Goal: Check status: Check status

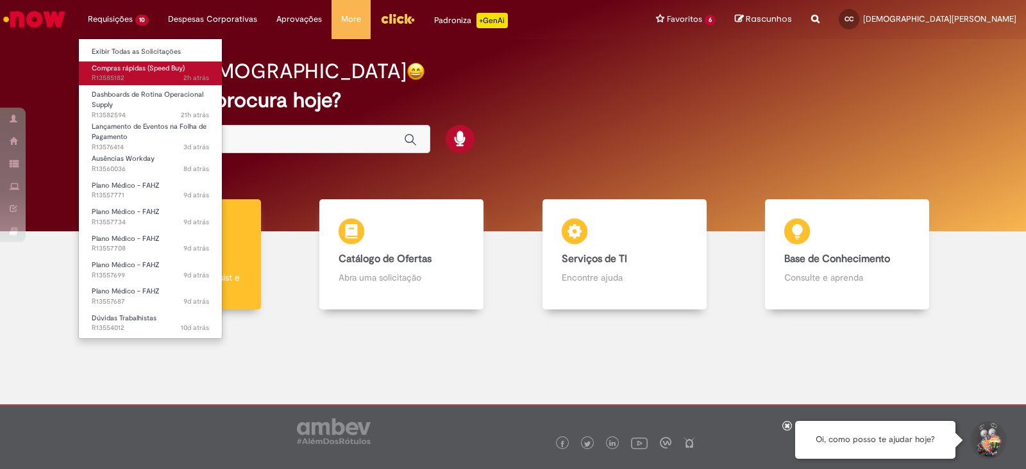
click at [140, 83] on span "2h atrás 2 horas atrás R13585182" at bounding box center [150, 78] width 117 height 10
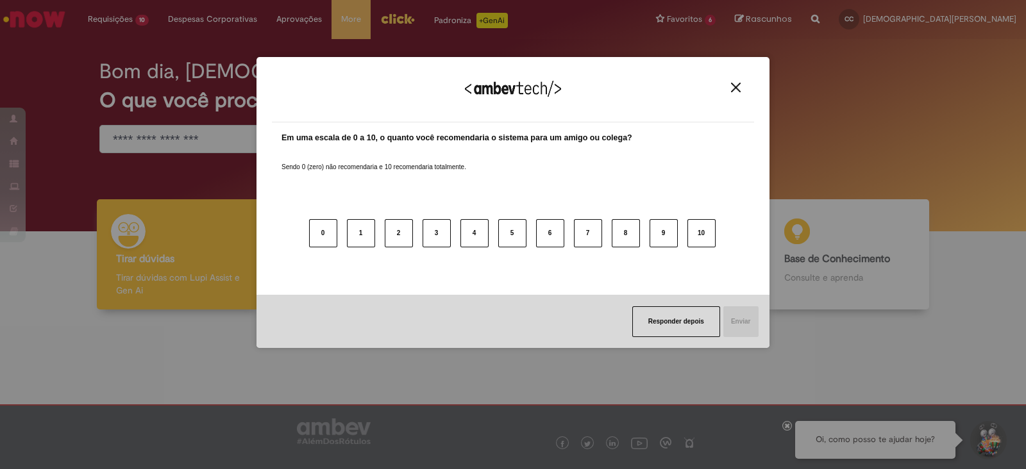
click at [735, 83] on img "Close" at bounding box center [736, 88] width 10 height 10
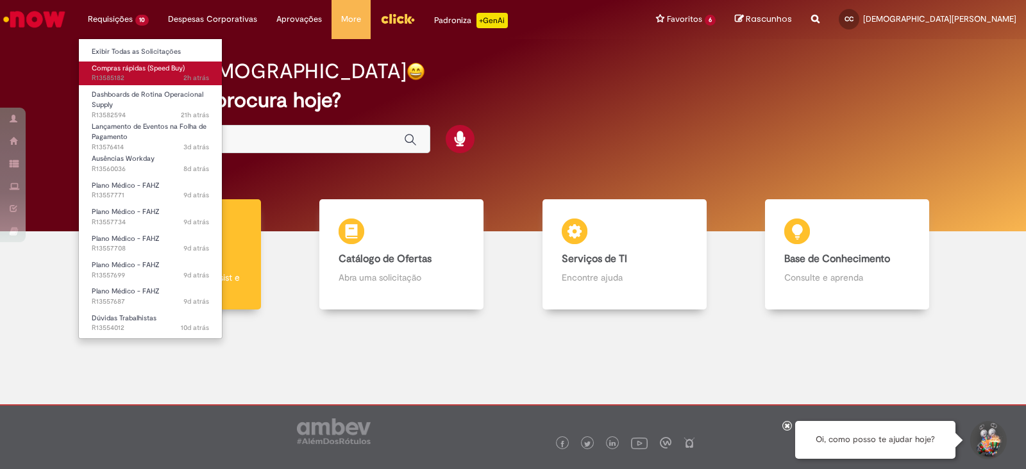
click at [143, 72] on link "Compras rápidas (Speed Buy) 2h atrás 2 horas atrás R13585182" at bounding box center [150, 74] width 143 height 24
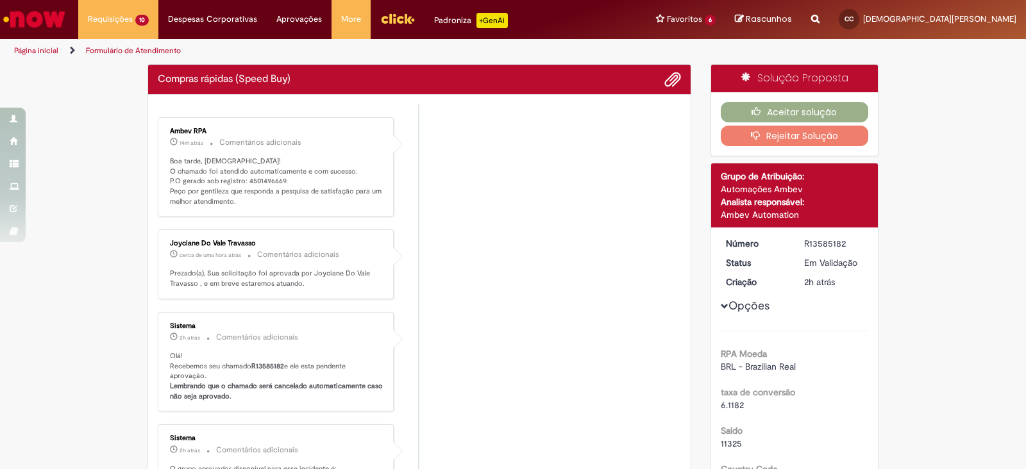
click at [517, 196] on li "Ambev RPA 14m atrás 14 minutos atrás Comentários adicionais Boa tarde, [DEMOGRA…" at bounding box center [419, 167] width 523 height 100
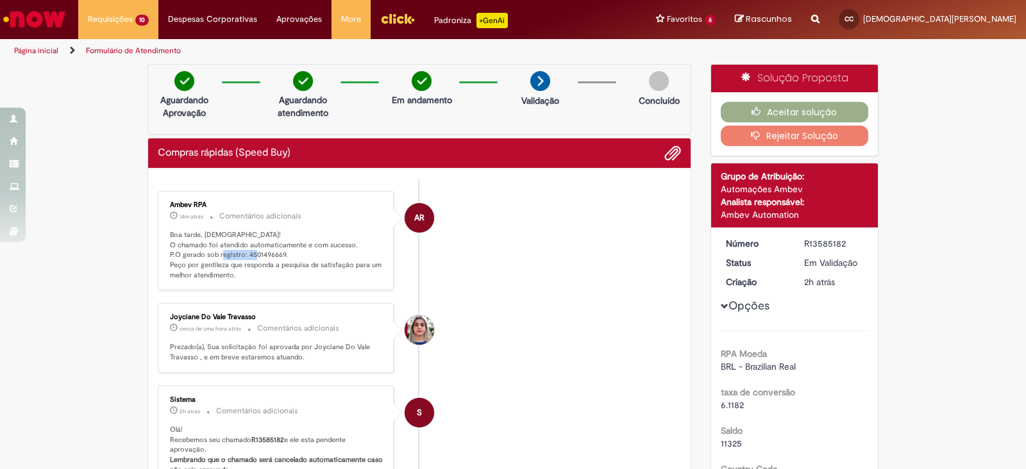
drag, startPoint x: 281, startPoint y: 253, endPoint x: 240, endPoint y: 253, distance: 40.4
click at [240, 253] on p "Boa tarde, [DEMOGRAPHIC_DATA]! O chamado foi atendido automaticamente e com suc…" at bounding box center [276, 255] width 213 height 51
copy p "4501496669."
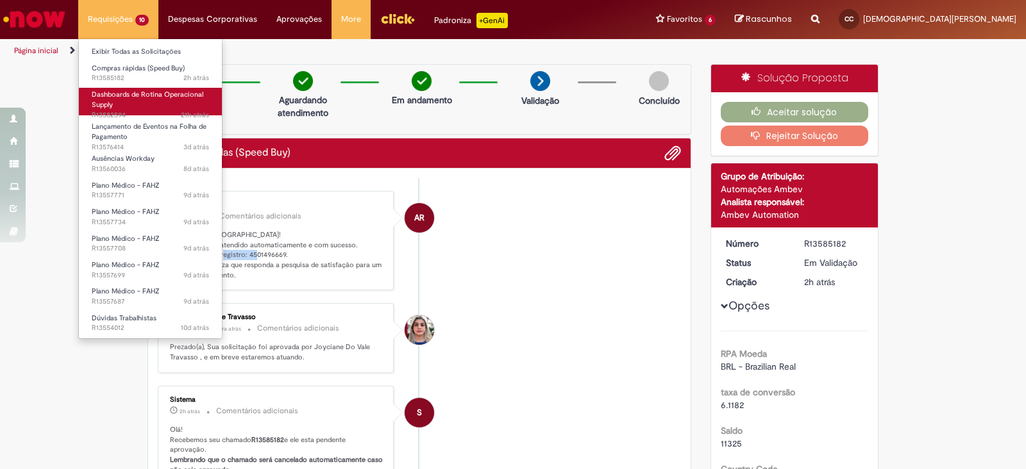
click at [128, 110] on span "21h atrás 21 horas atrás R13582594" at bounding box center [150, 115] width 117 height 10
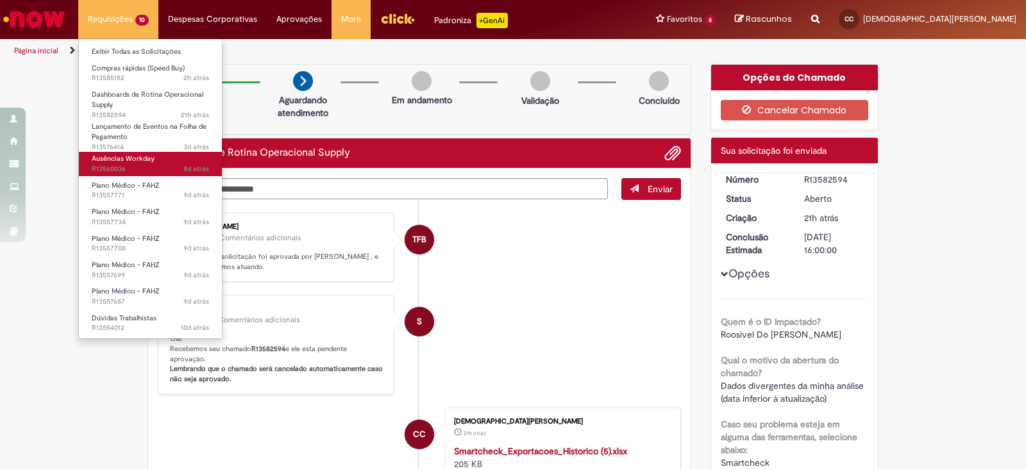
click at [140, 163] on link "Ausências Workday 8d atrás 8 dias atrás R13560036" at bounding box center [150, 164] width 143 height 24
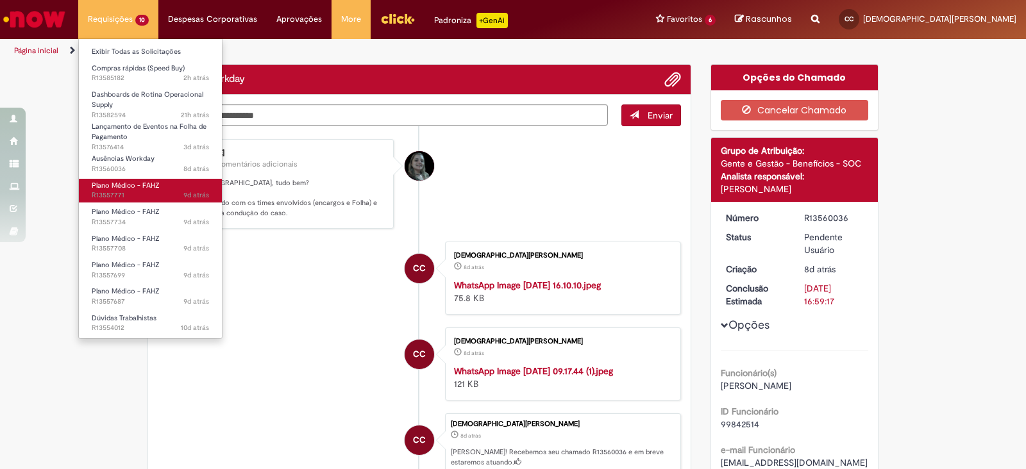
click at [144, 186] on span "Plano Médico - FAHZ" at bounding box center [126, 186] width 68 height 10
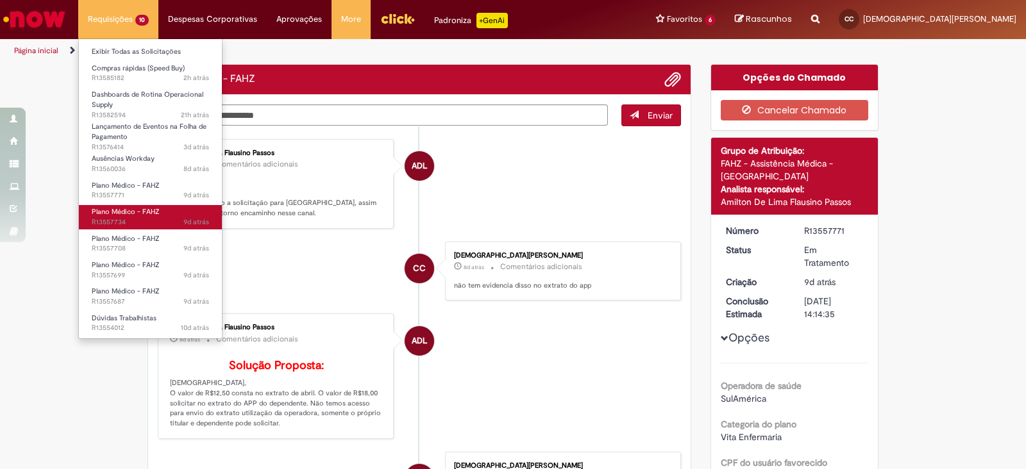
click at [135, 210] on span "Plano Médico - FAHZ" at bounding box center [126, 212] width 68 height 10
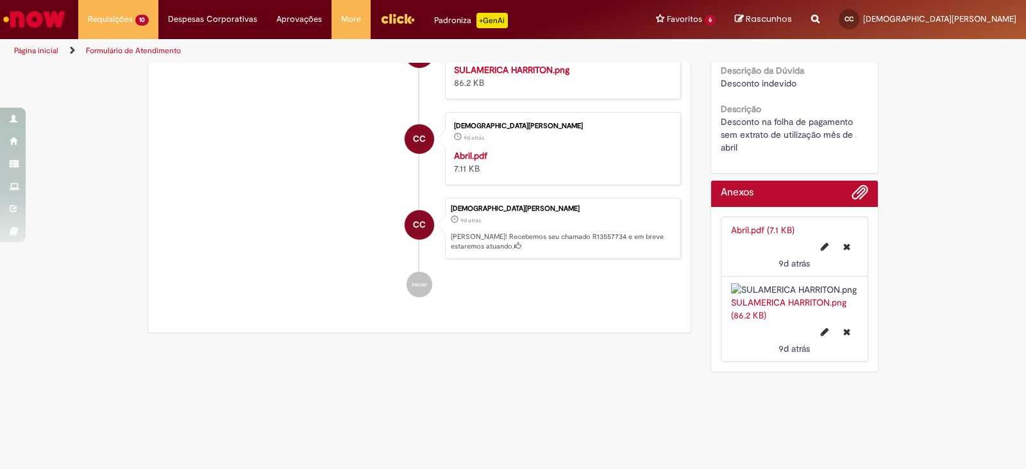
scroll to position [640, 0]
